Goal: Contribute content: Add original content to the website for others to see

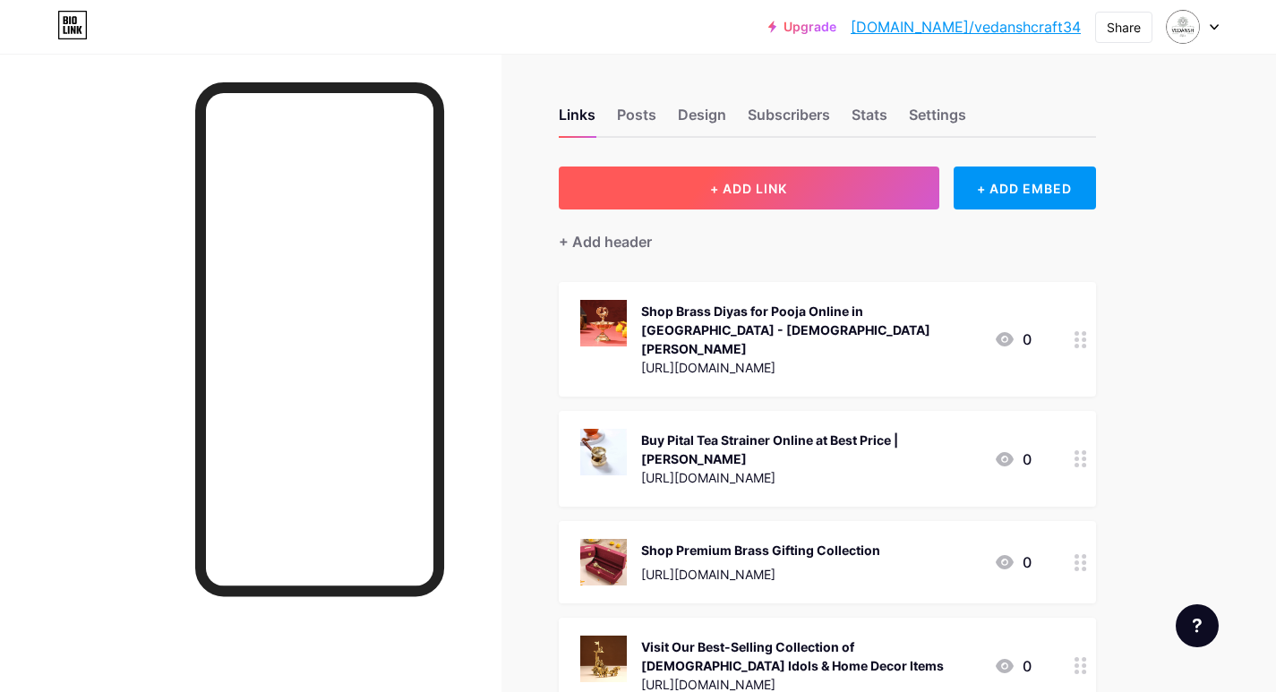
click at [771, 194] on span "+ ADD LINK" at bounding box center [748, 188] width 77 height 15
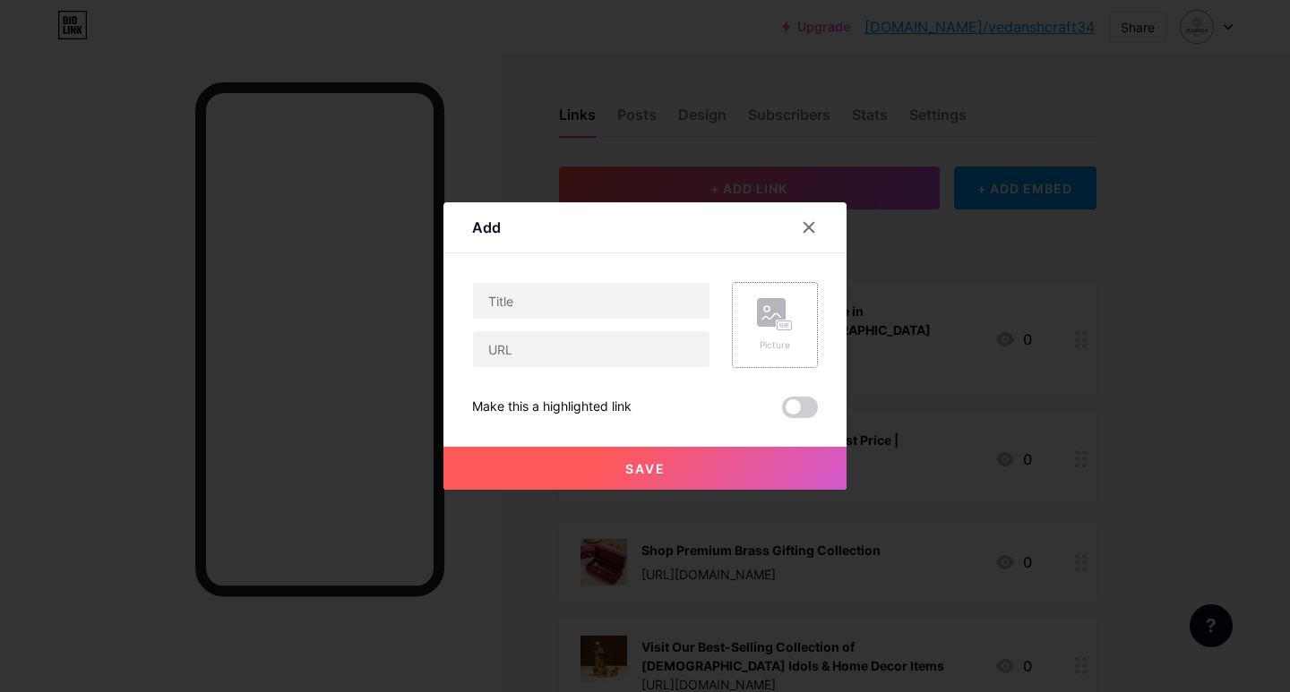
click at [749, 332] on div "Picture" at bounding box center [775, 325] width 86 height 86
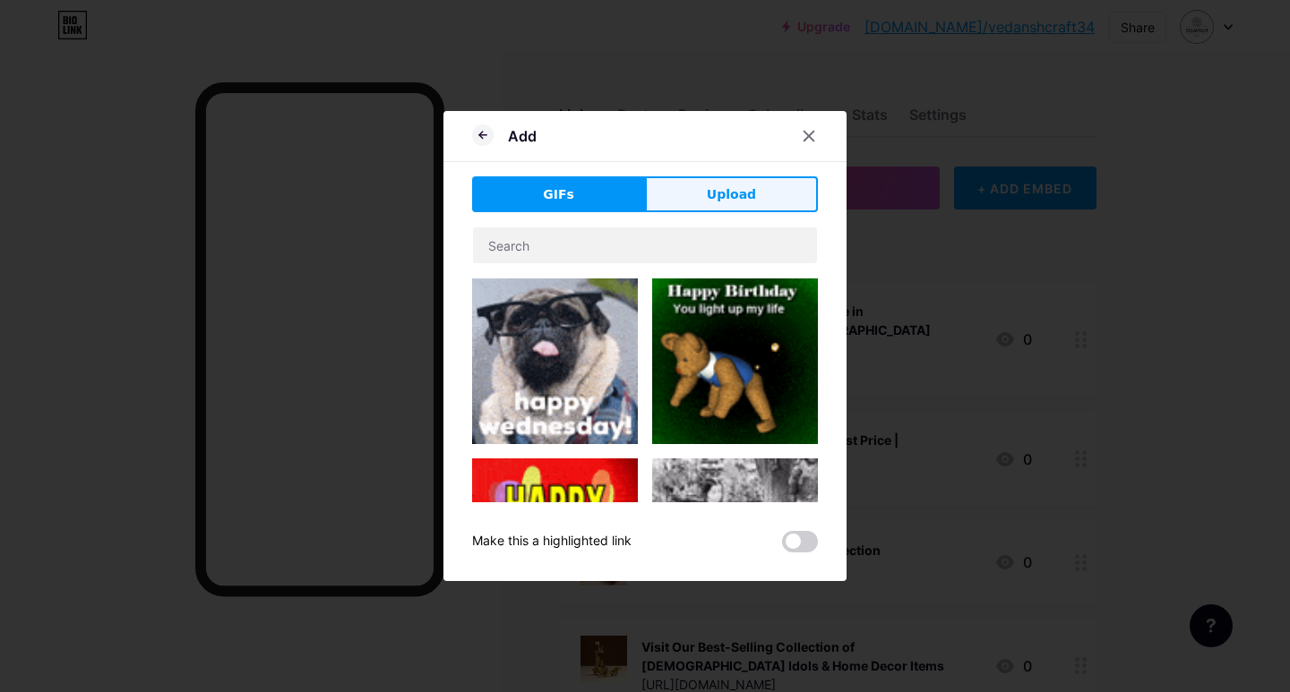
click at [745, 207] on button "Upload" at bounding box center [731, 194] width 173 height 36
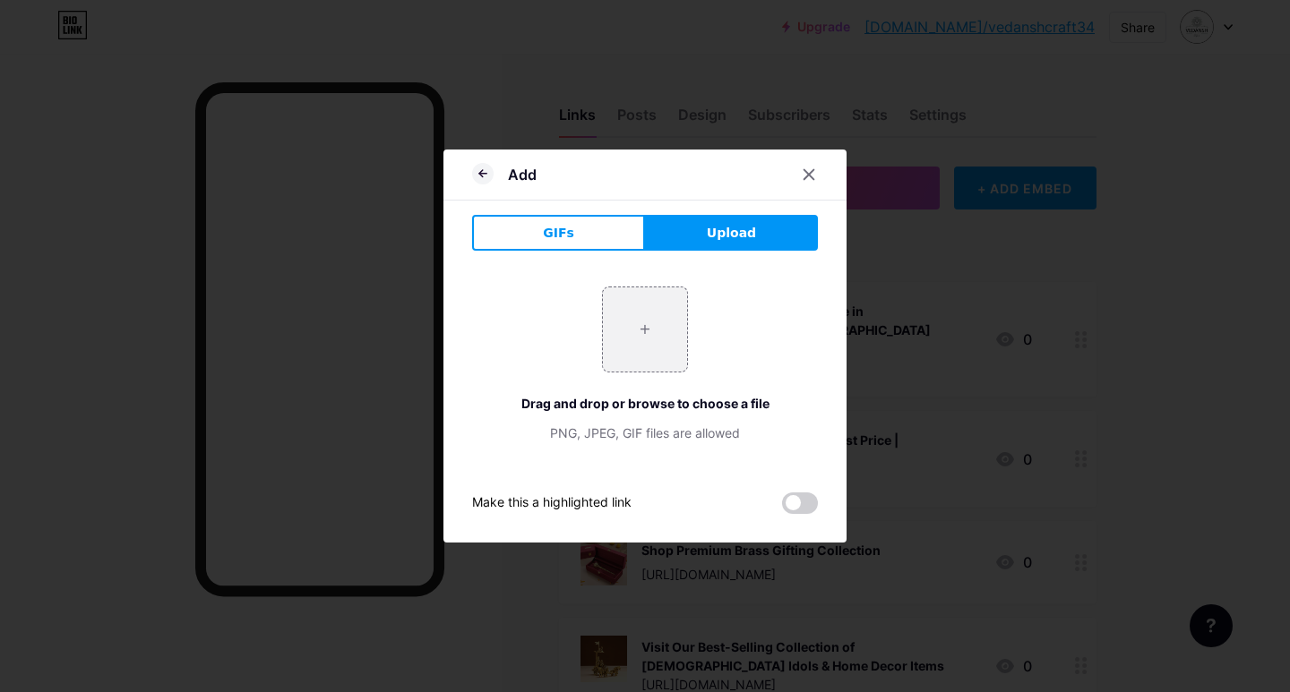
click at [570, 342] on div "+ Drag and drop or browse to choose a file PNG, JPEG, GIF files are allowed" at bounding box center [645, 365] width 346 height 156
click at [613, 334] on input "file" at bounding box center [645, 330] width 84 height 84
click at [639, 367] on input "file" at bounding box center [645, 330] width 84 height 84
type input "C:\fakepath\imgi_58_2E9A0028_9b465676-bd6f-4f3f-ac13-87fa2be2a881.jpg"
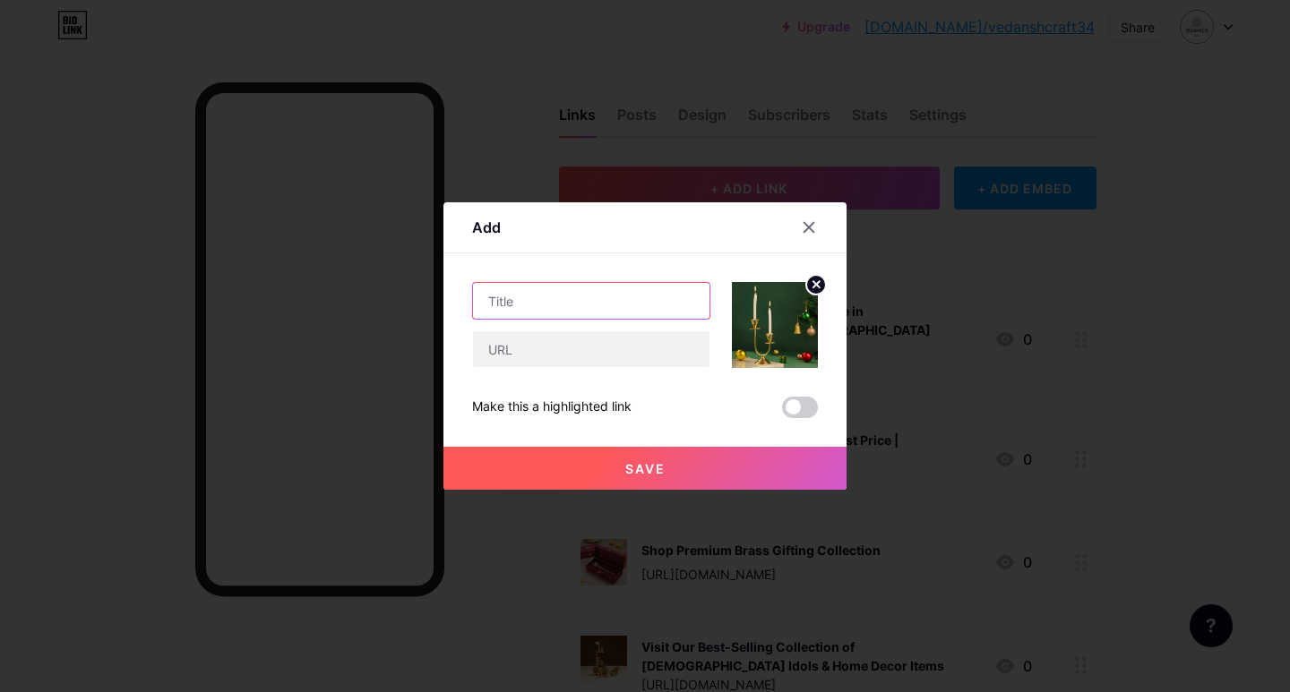
click at [511, 303] on input "text" at bounding box center [591, 301] width 236 height 36
paste input "Shop Candle Holders for Home Decor Online"
type input "Shop Candle Holders for Home Decor Online"
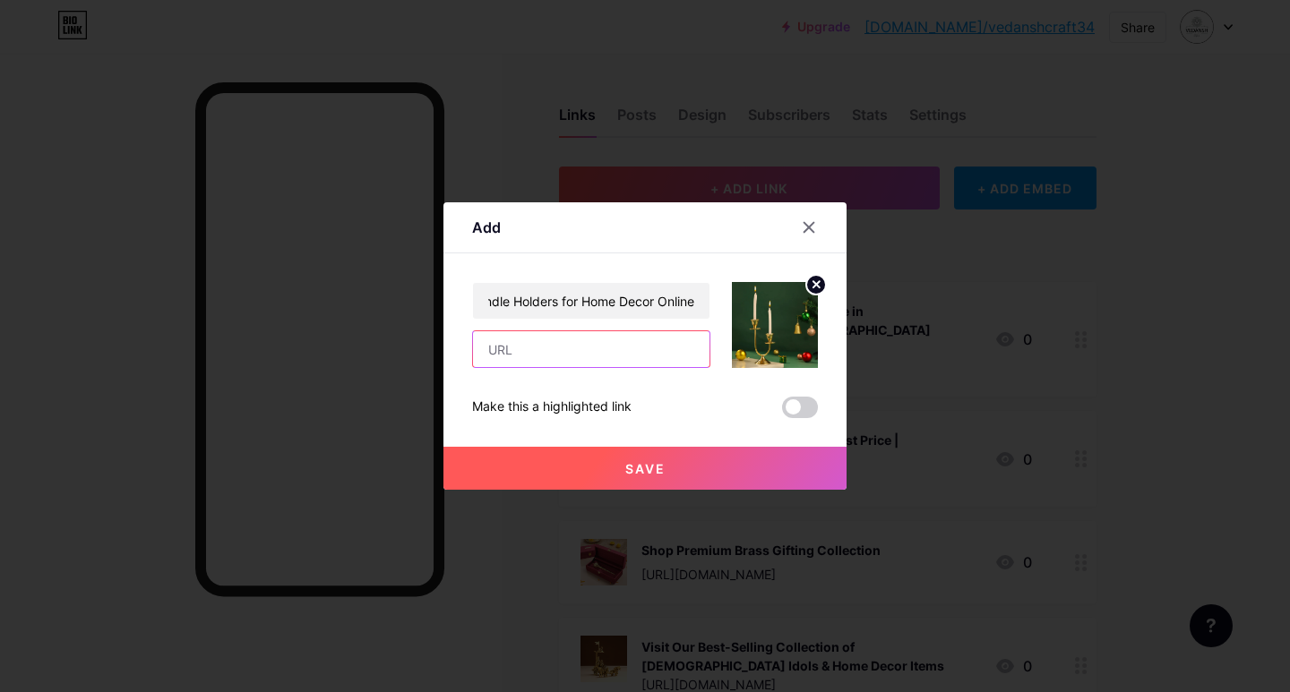
click at [519, 353] on input "text" at bounding box center [591, 349] width 236 height 36
paste input "[URL][DOMAIN_NAME]"
type input "[URL][DOMAIN_NAME]"
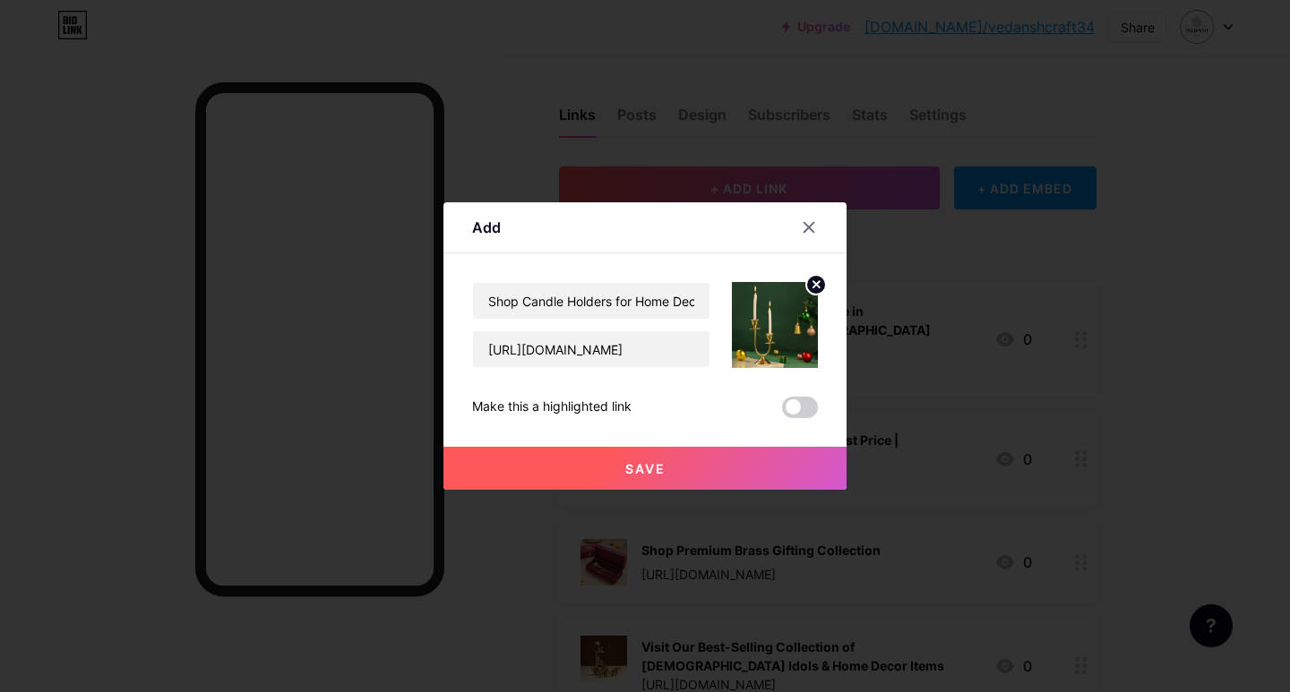
click at [636, 474] on span "Save" at bounding box center [645, 468] width 40 height 15
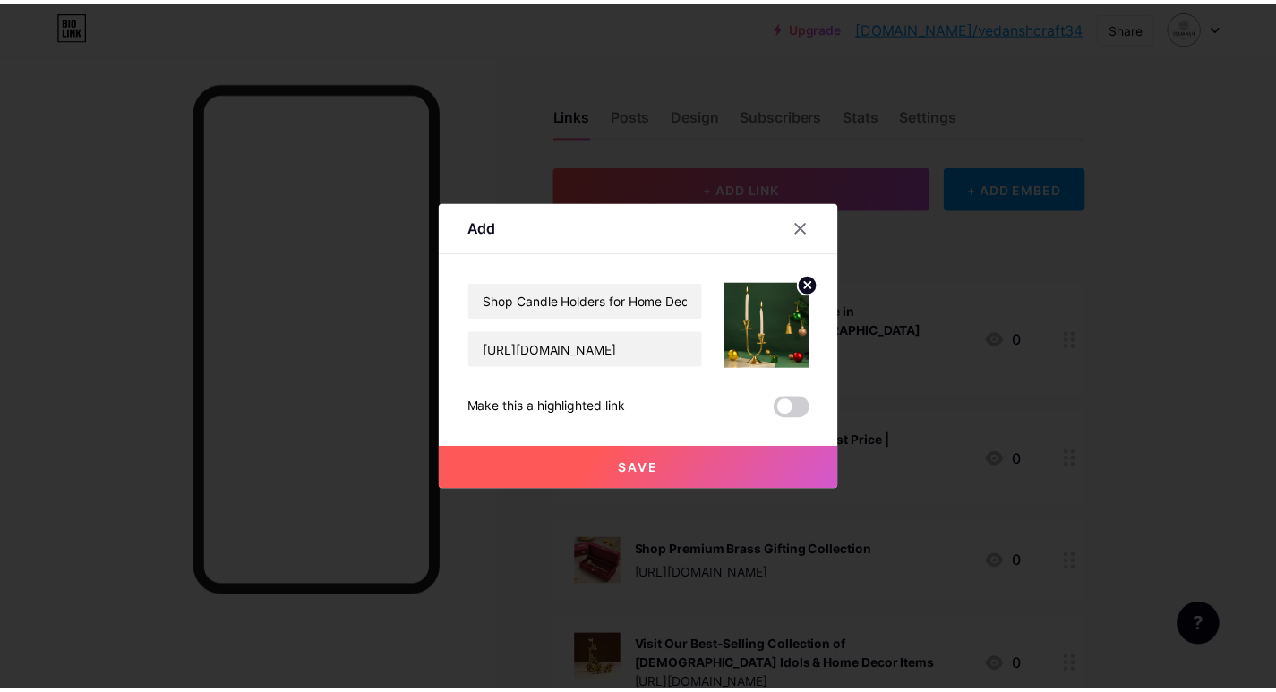
scroll to position [0, 0]
